Goal: Transaction & Acquisition: Purchase product/service

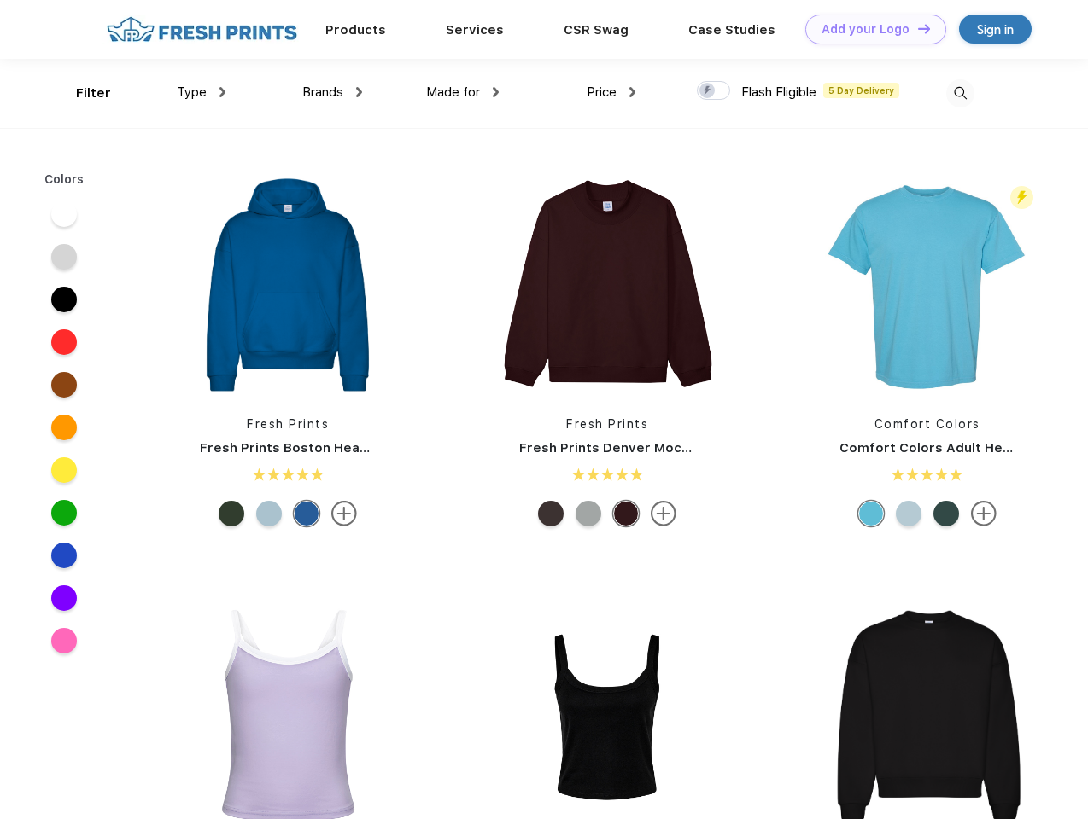
scroll to position [1, 0]
click at [869, 29] on link "Add your Logo Design Tool" at bounding box center [875, 30] width 141 height 30
click at [0, 0] on div "Design Tool" at bounding box center [0, 0] width 0 height 0
click at [916, 28] on link "Add your Logo Design Tool" at bounding box center [875, 30] width 141 height 30
click at [82, 93] on div "Filter" at bounding box center [93, 94] width 35 height 20
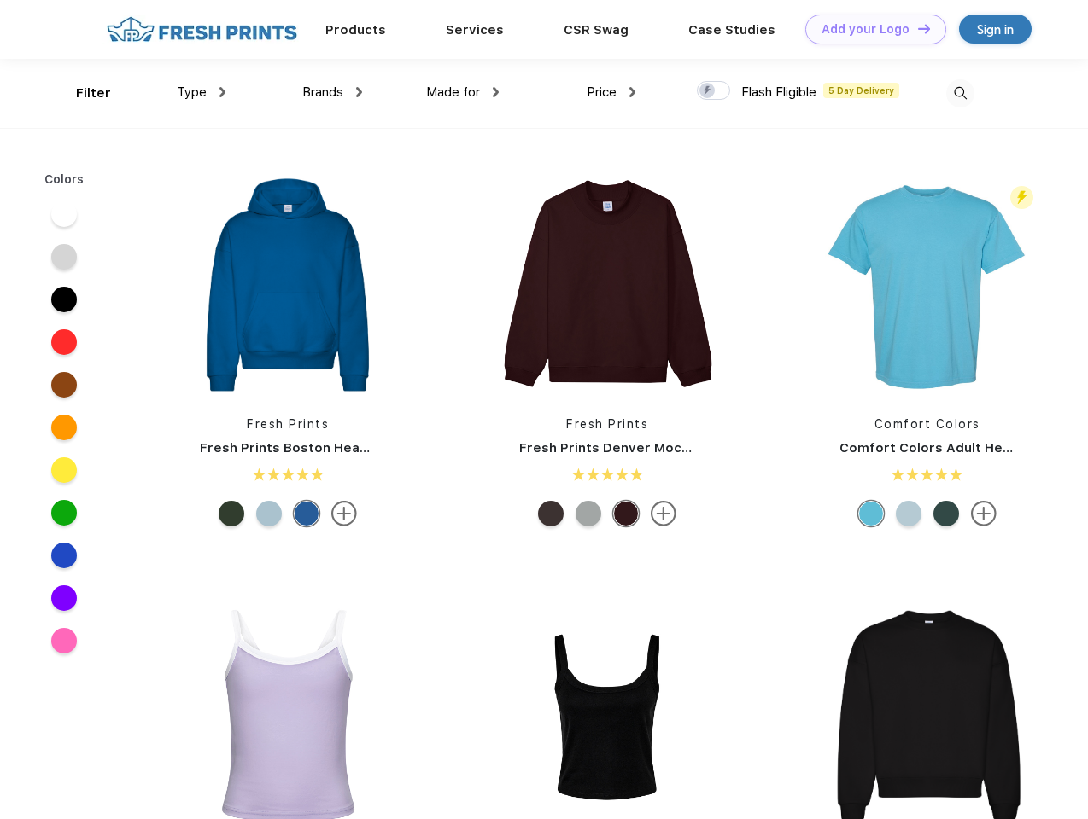
click at [201, 92] on span "Type" at bounding box center [192, 92] width 30 height 15
click at [332, 92] on span "Brands" at bounding box center [322, 92] width 41 height 15
click at [463, 92] on span "Made for" at bounding box center [453, 92] width 54 height 15
click at [611, 92] on span "Price" at bounding box center [601, 92] width 30 height 15
click at [714, 91] on div at bounding box center [713, 90] width 33 height 19
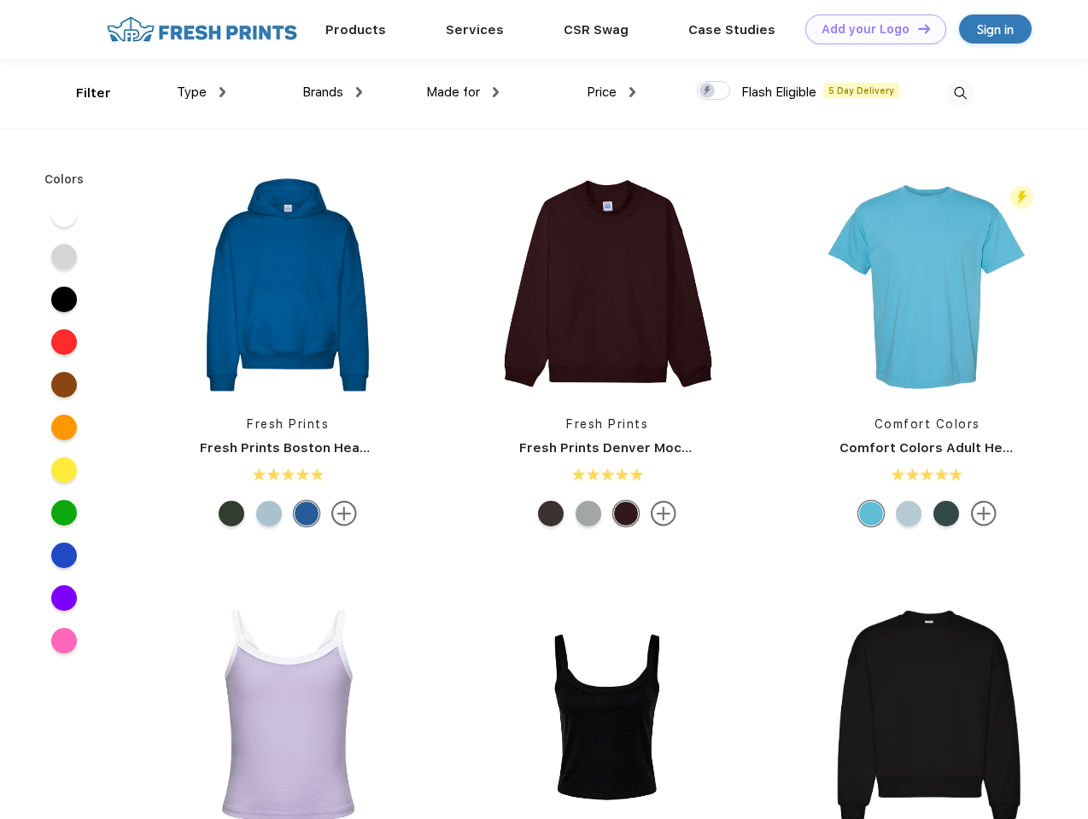
click at [708, 91] on input "checkbox" at bounding box center [702, 85] width 11 height 11
click at [959, 93] on img at bounding box center [960, 93] width 28 height 28
